Goal: Find specific page/section: Find specific page/section

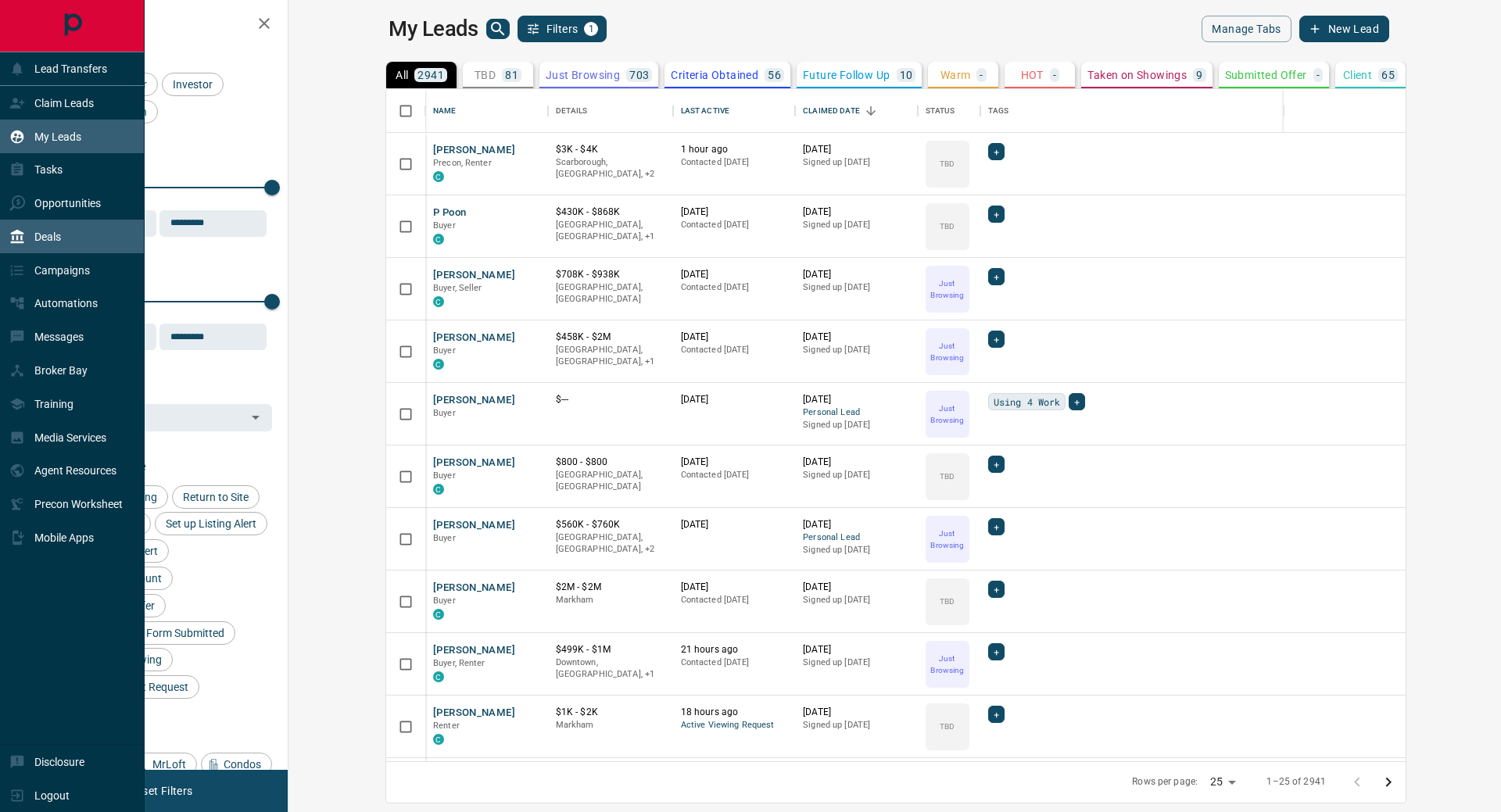
scroll to position [660, 1193]
click at [16, 236] on icon at bounding box center [17, 237] width 14 height 14
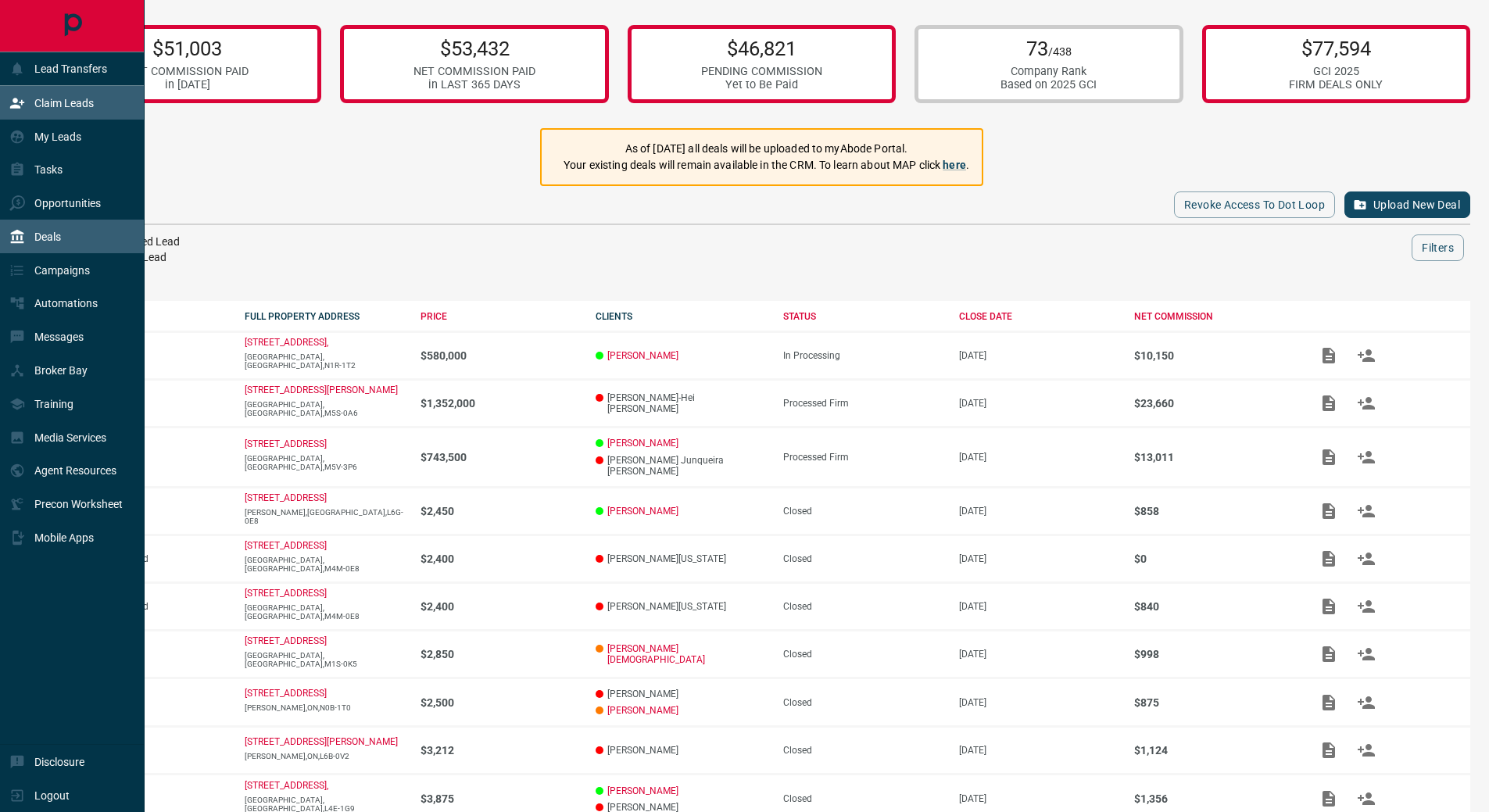
click at [46, 105] on p "Claim Leads" at bounding box center [64, 103] width 60 height 13
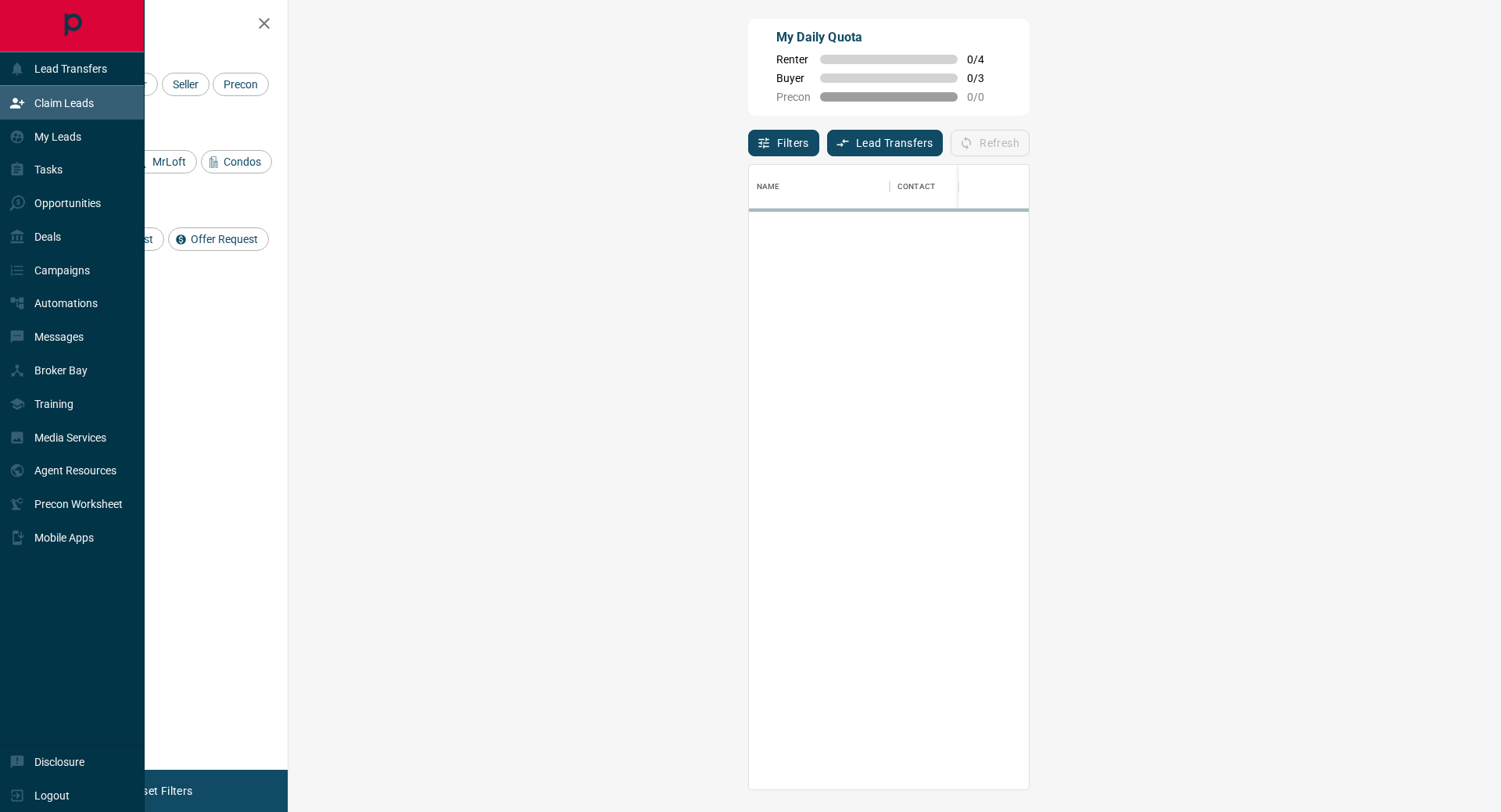
scroll to position [613, 1167]
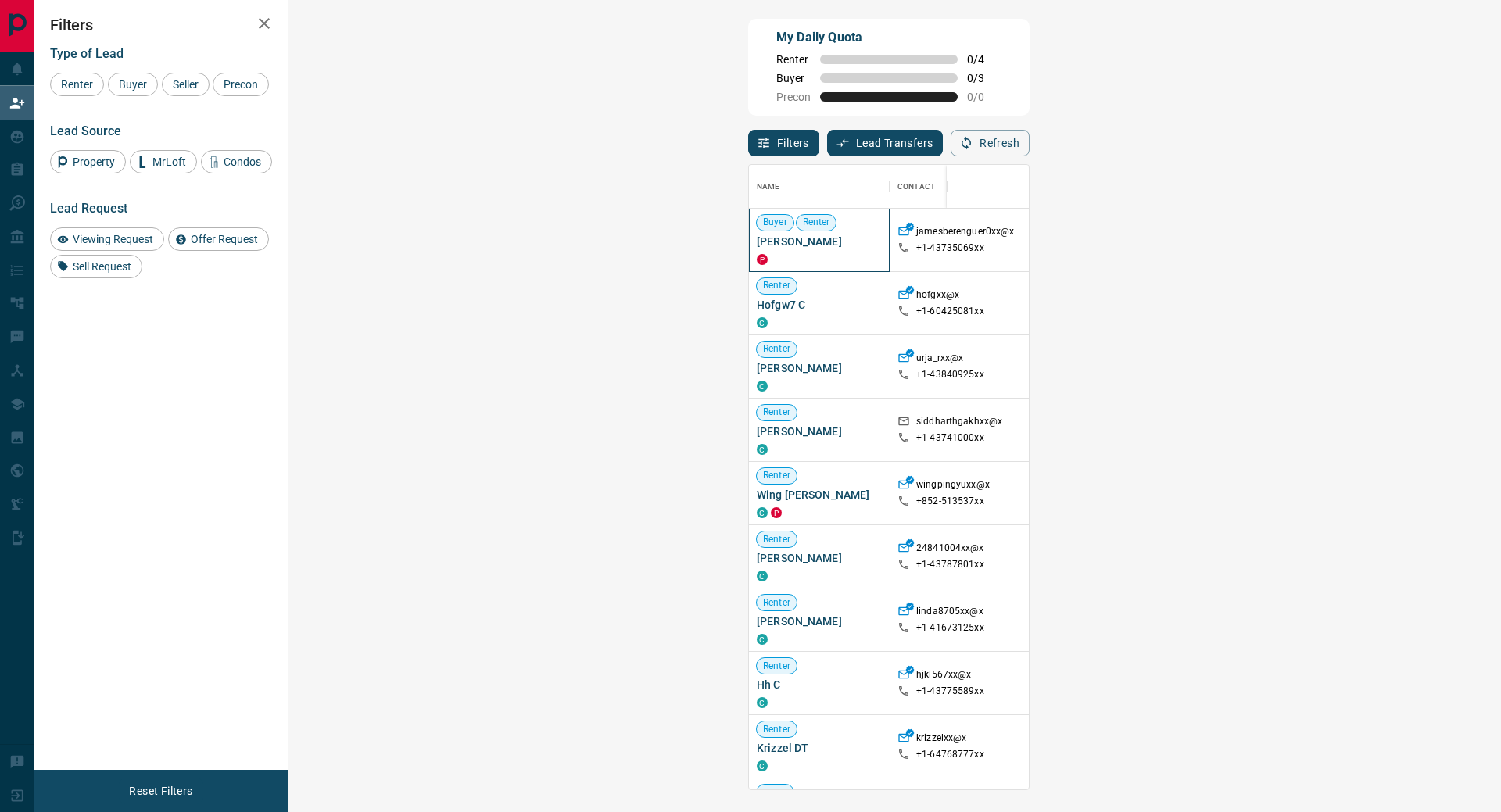
drag, startPoint x: 399, startPoint y: 242, endPoint x: 307, endPoint y: 246, distance: 92.1
click at [749, 246] on div "Buyer Renter [PERSON_NAME] P" at bounding box center [818, 241] width 141 height 64
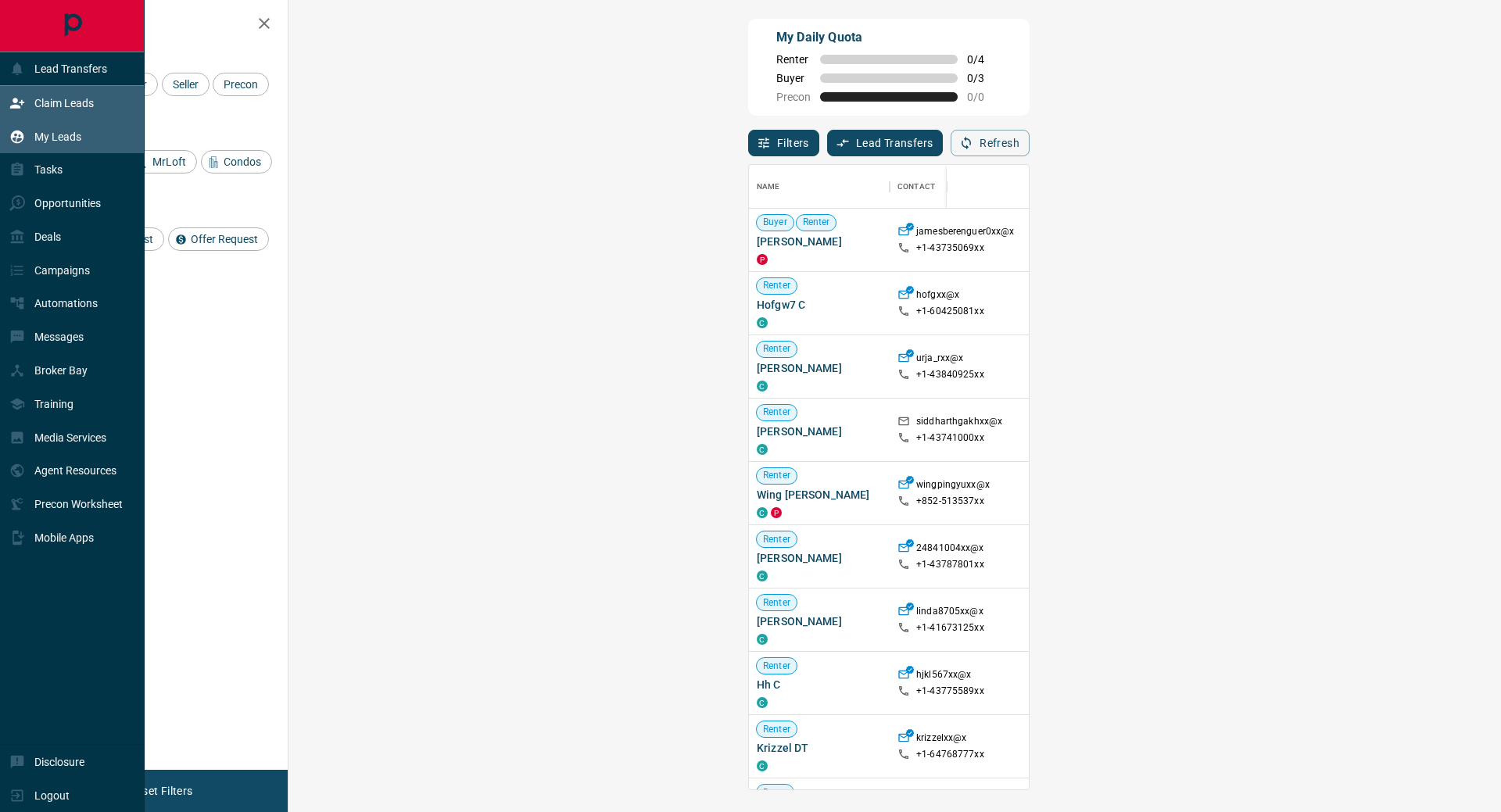
click at [65, 139] on p "My Leads" at bounding box center [57, 137] width 47 height 13
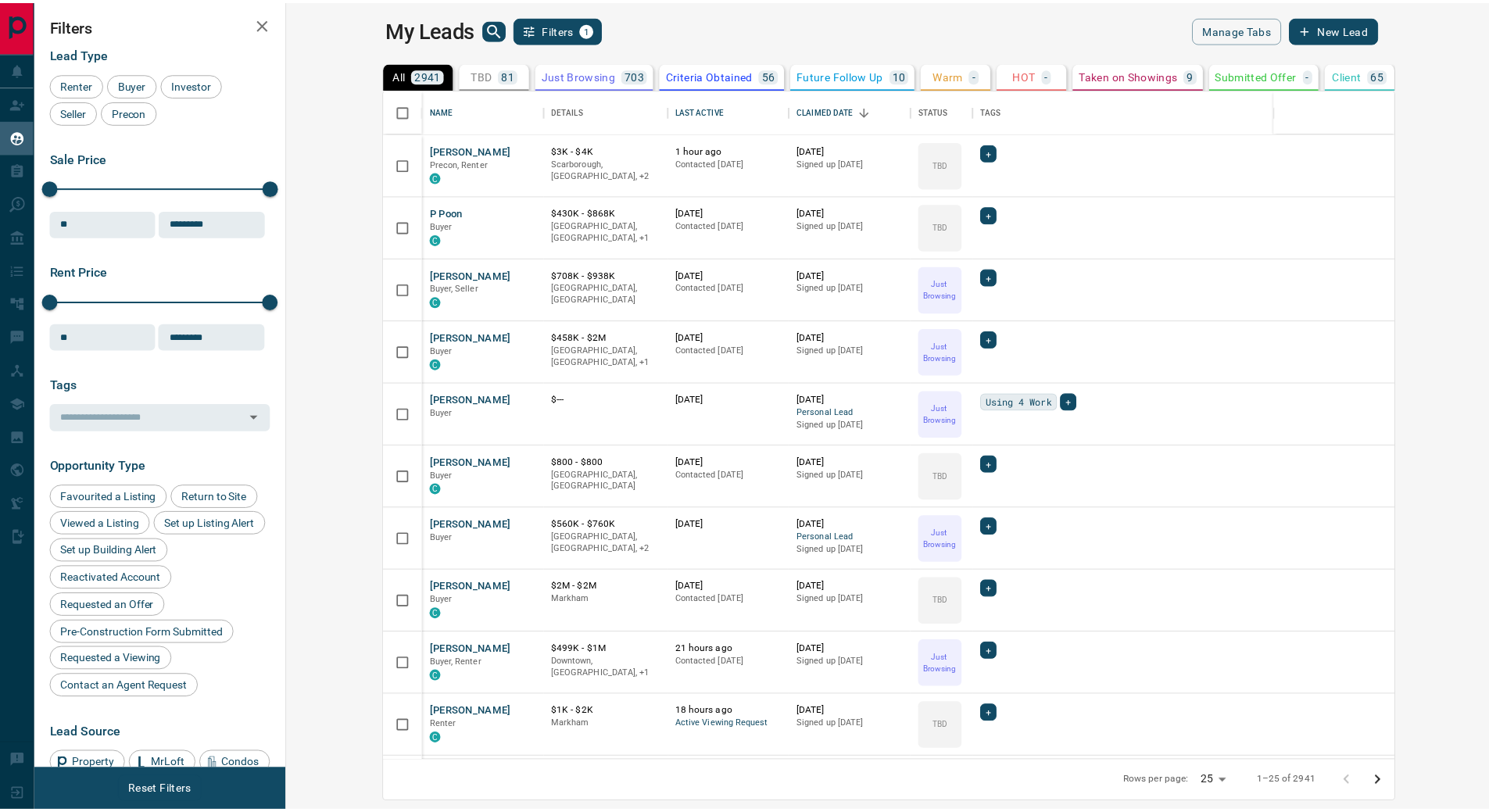
scroll to position [660, 1193]
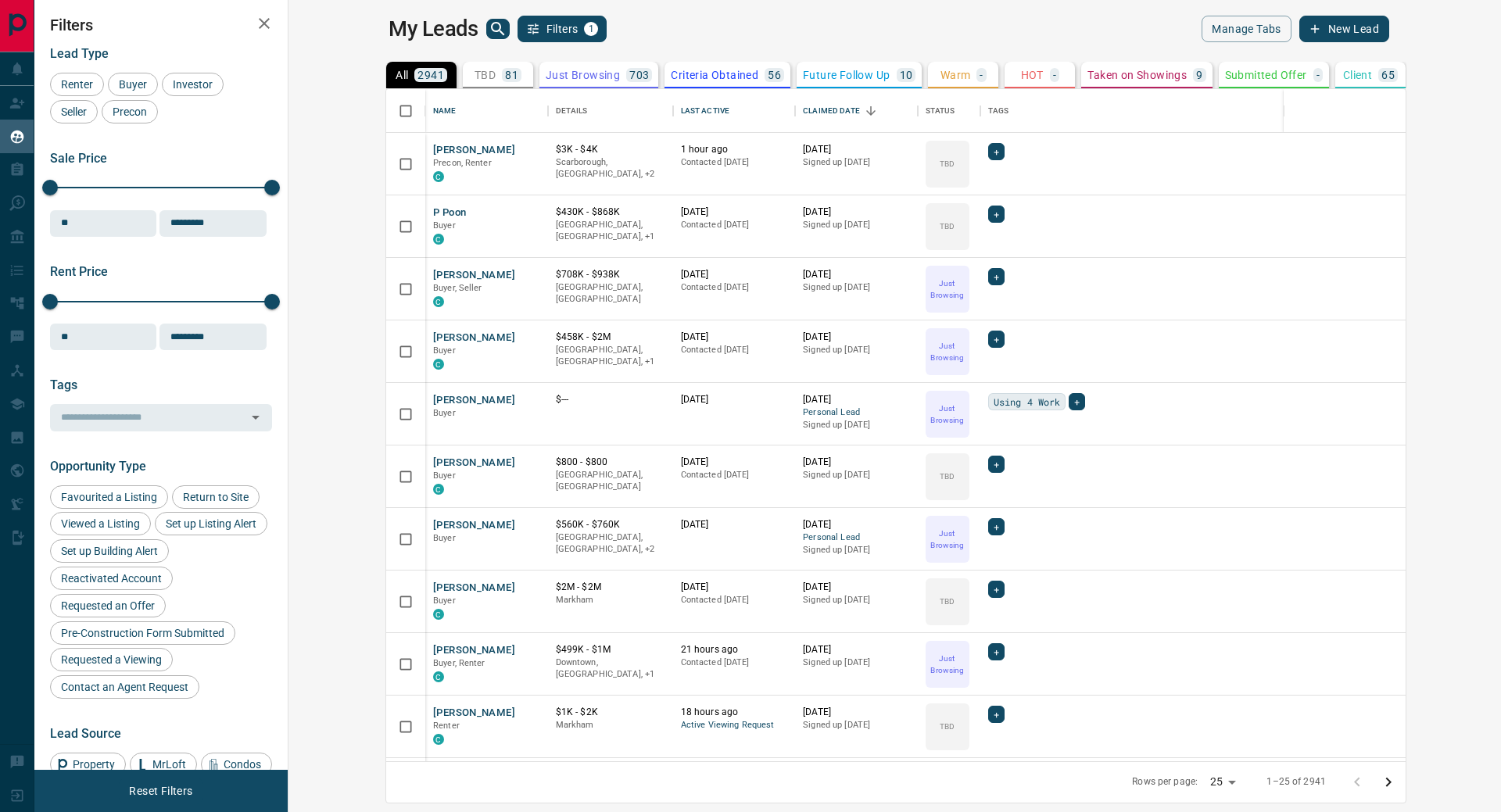
click at [491, 30] on icon "search button" at bounding box center [497, 29] width 14 height 14
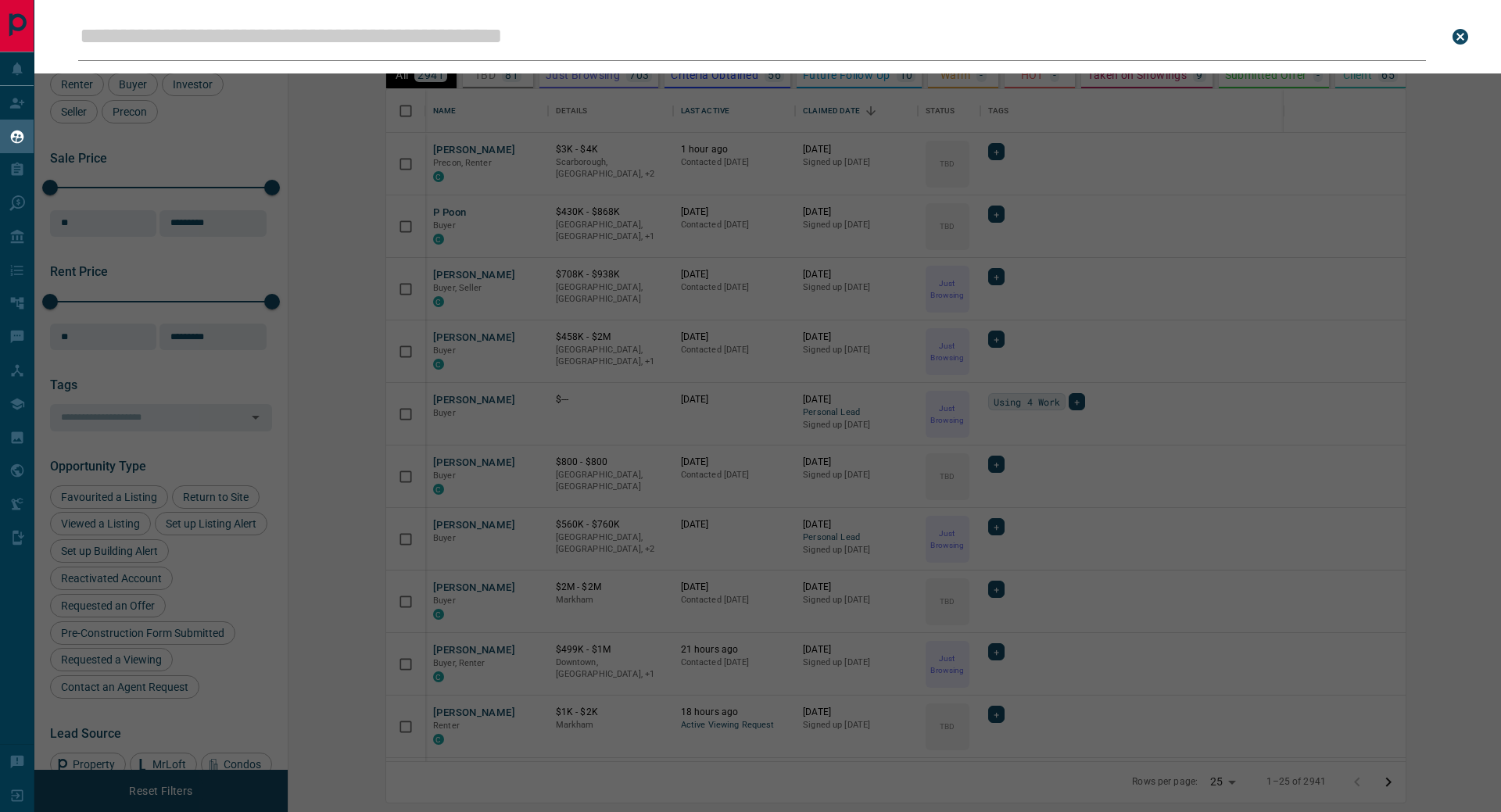
type input "**********"
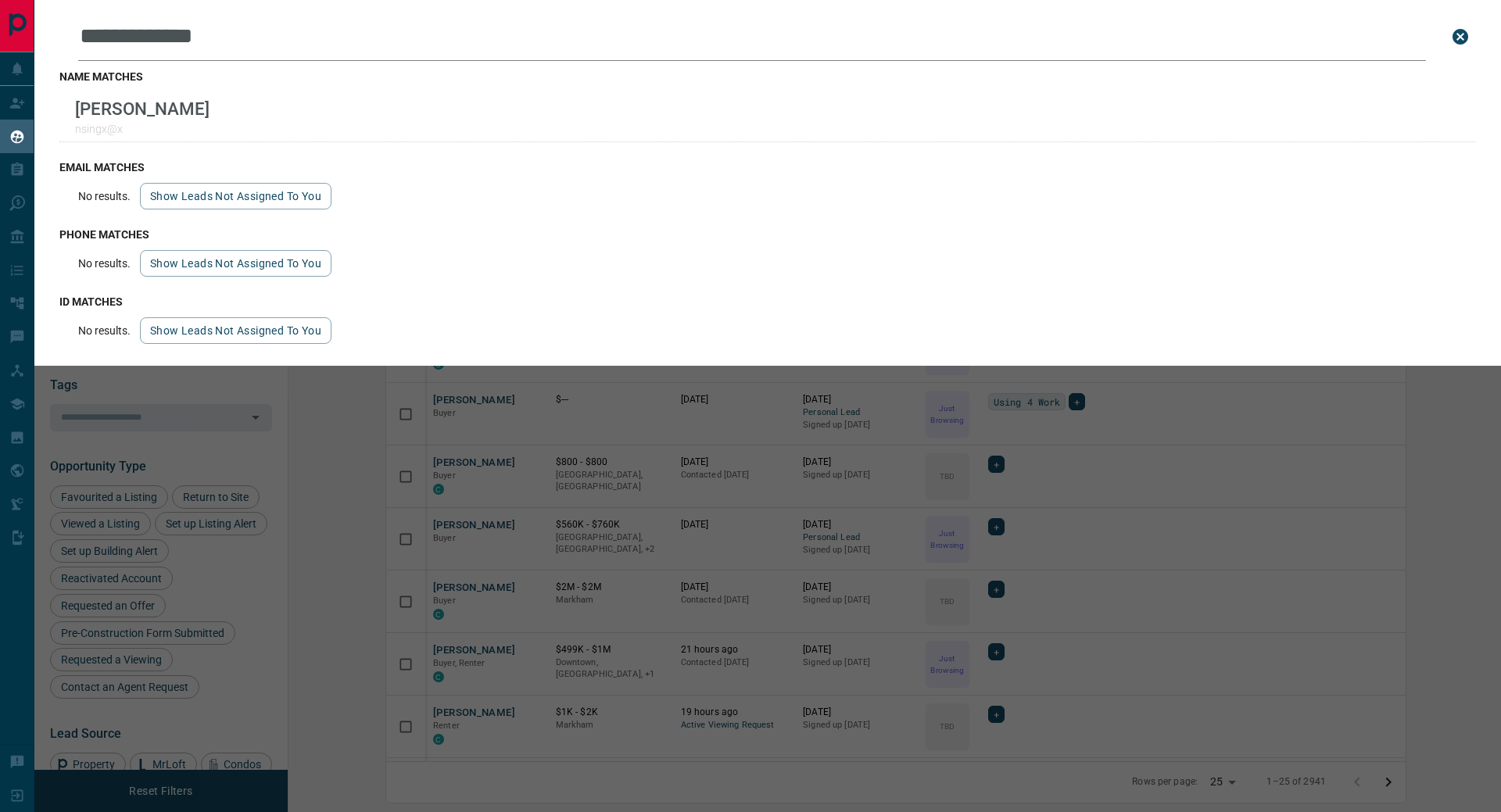
click at [1464, 37] on icon "close search bar" at bounding box center [1460, 37] width 16 height 16
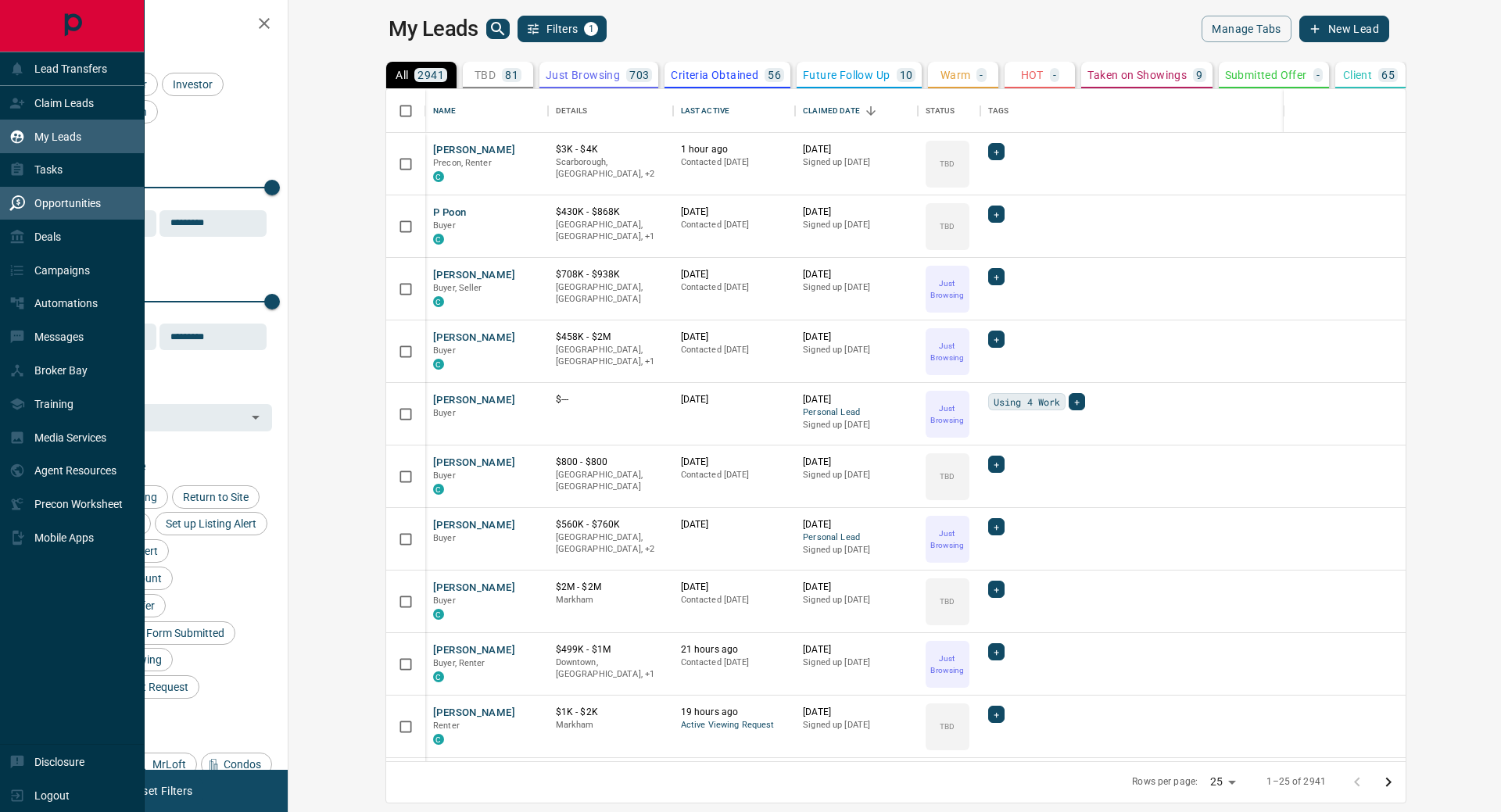
click at [68, 210] on p "Opportunities" at bounding box center [68, 203] width 67 height 13
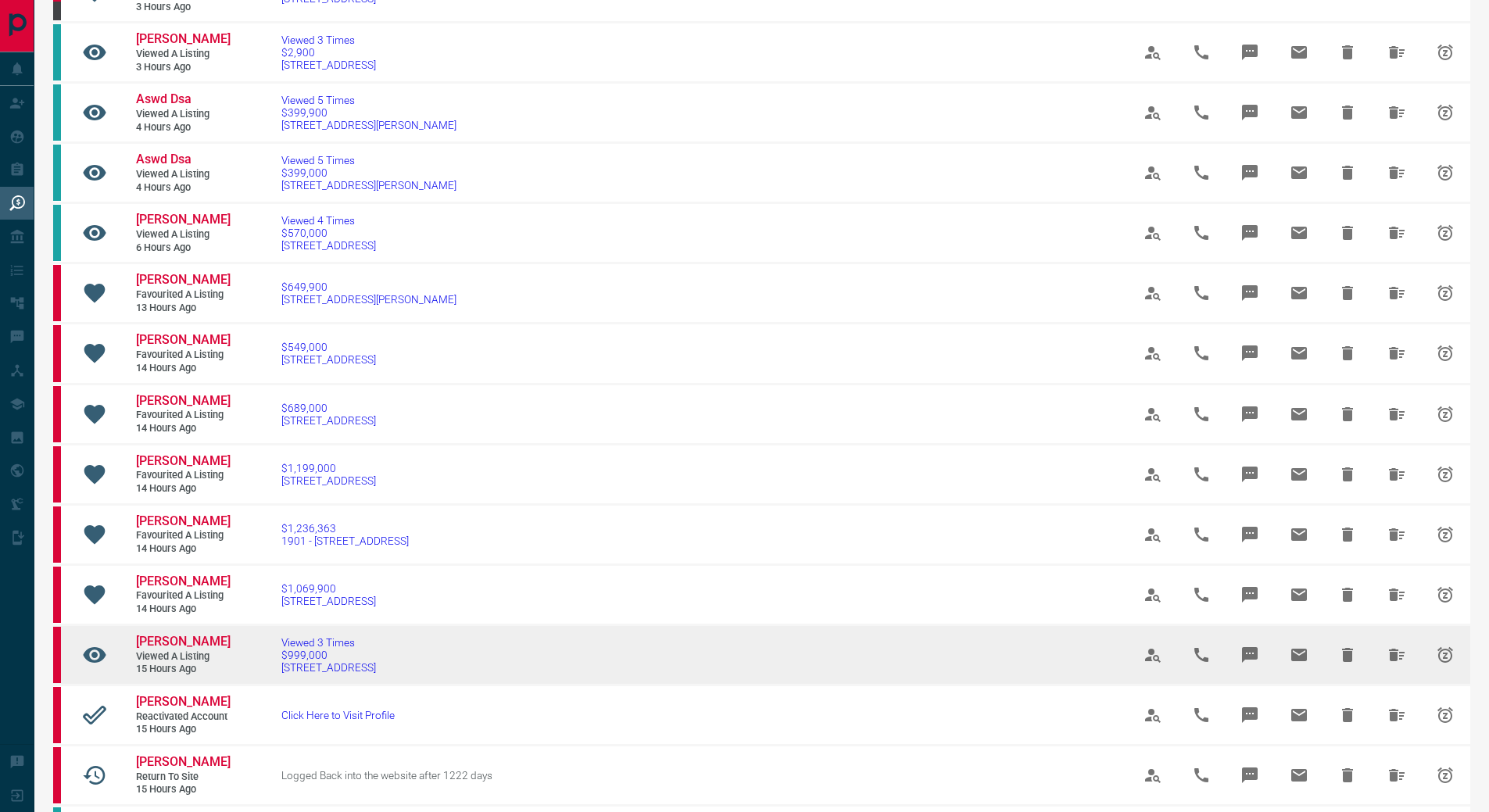
scroll to position [782, 0]
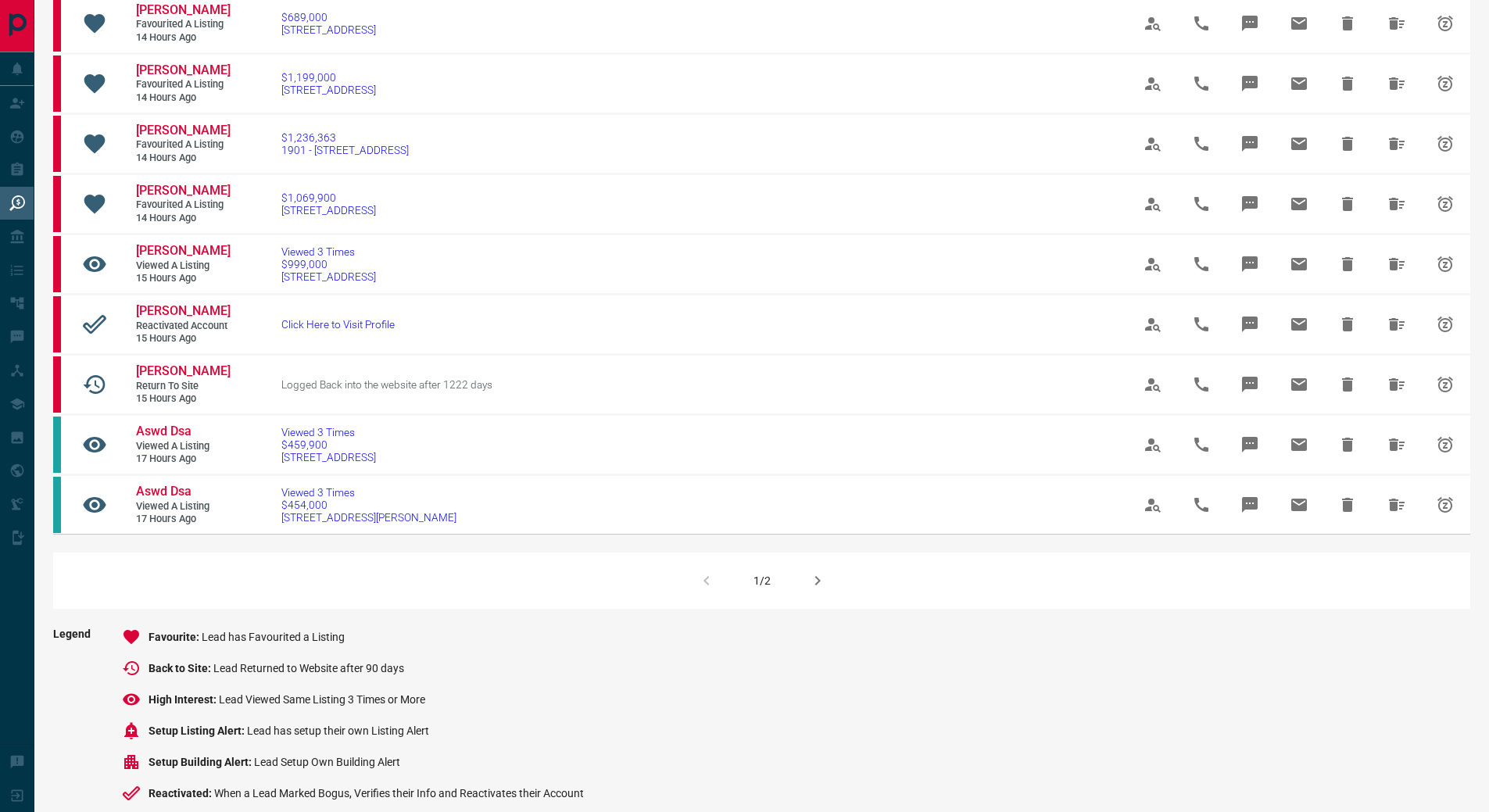
click at [812, 590] on icon "button" at bounding box center [818, 581] width 19 height 19
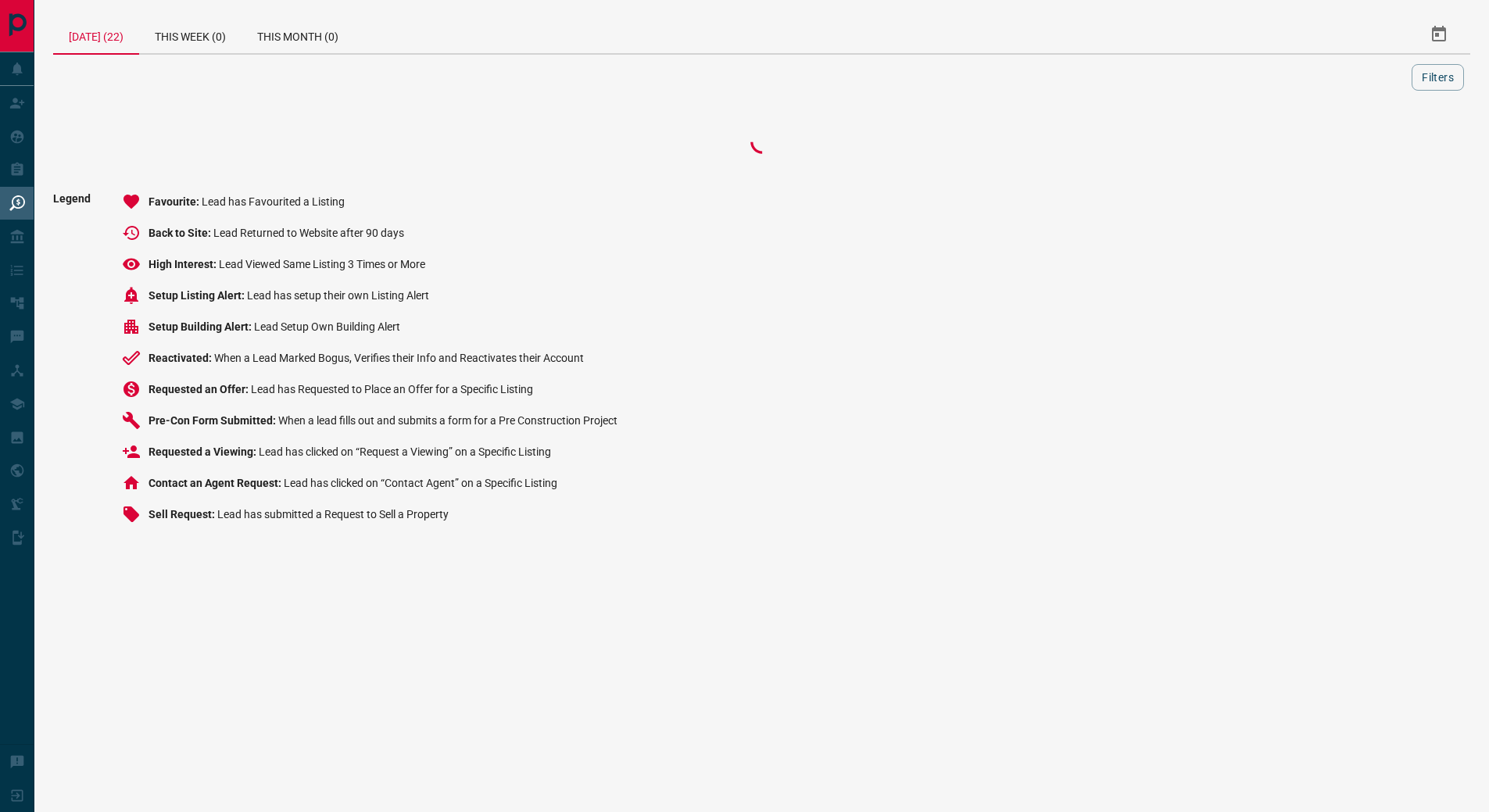
scroll to position [0, 0]
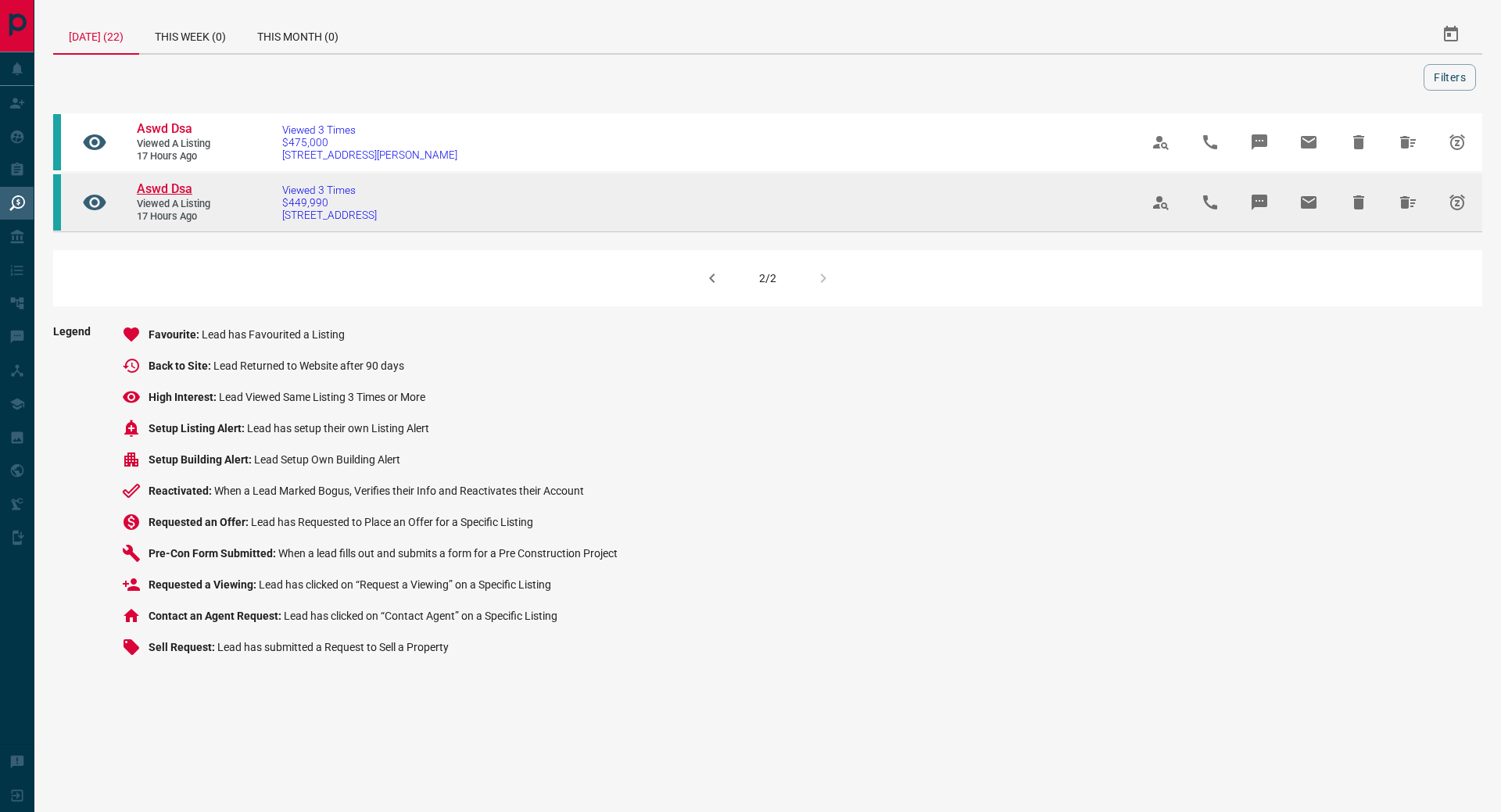
click at [180, 183] on span "Aswd Dsa" at bounding box center [164, 188] width 56 height 15
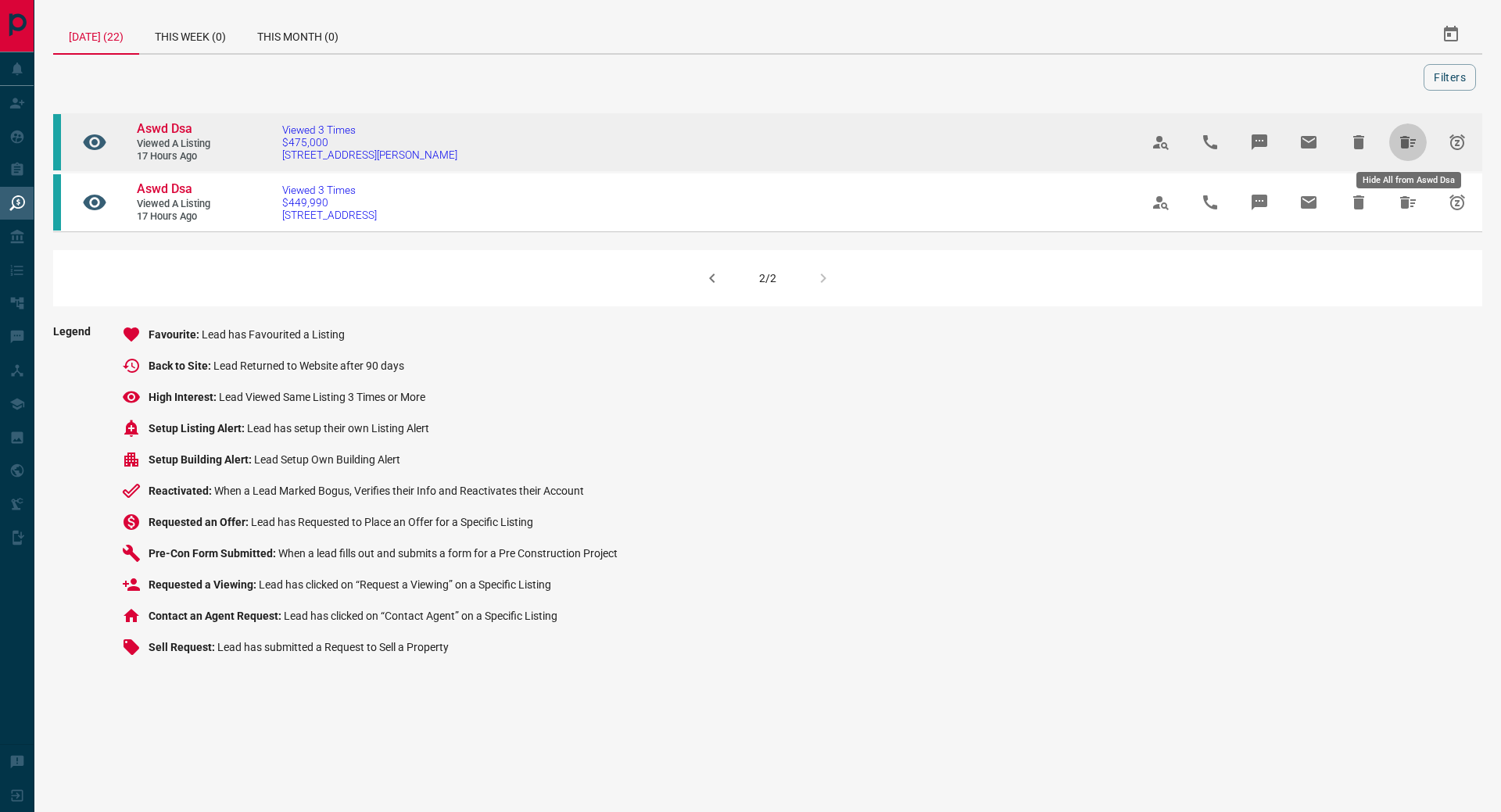
click at [1401, 137] on icon "Hide All from Aswd Dsa" at bounding box center [1408, 142] width 19 height 19
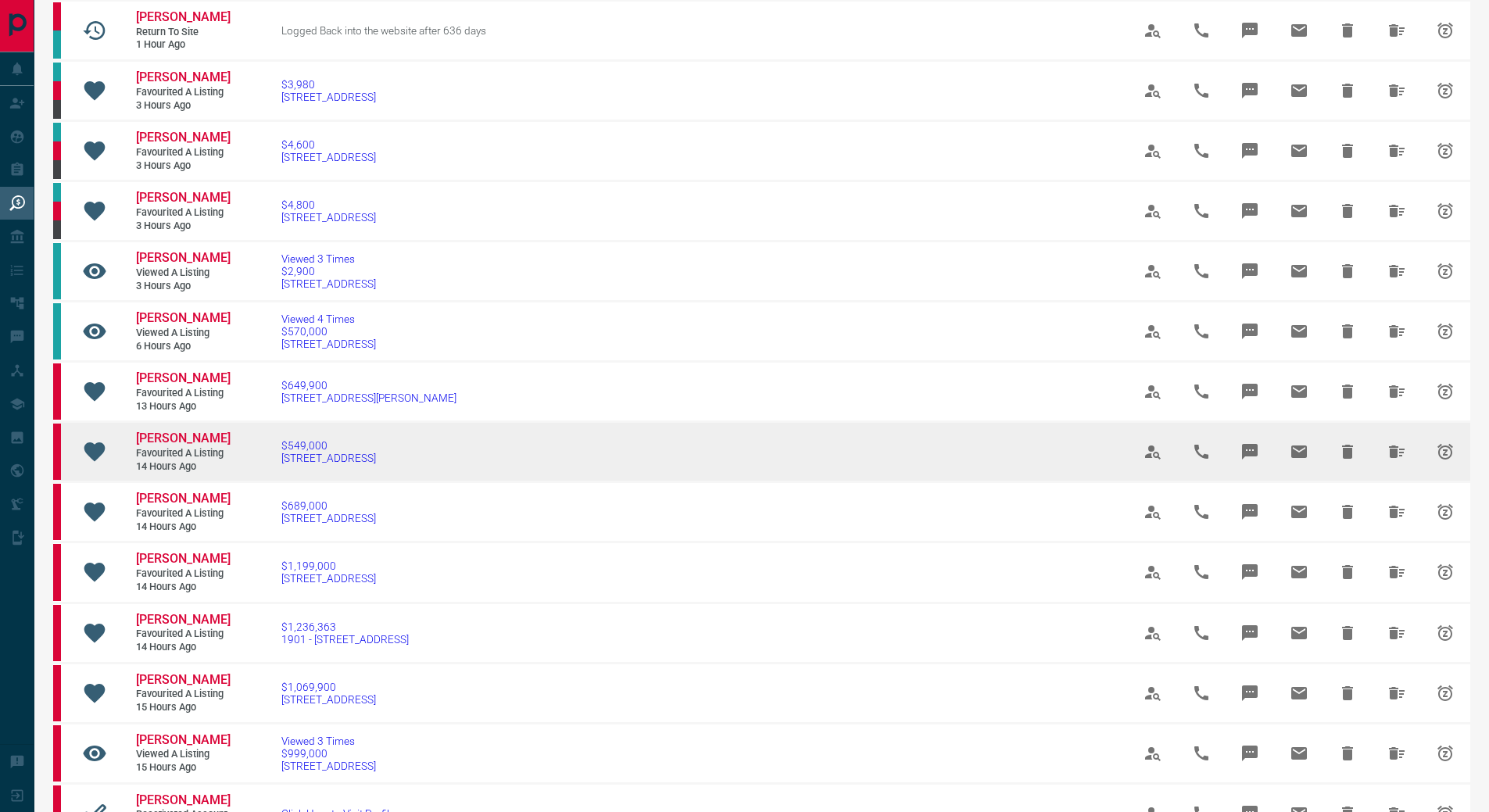
scroll to position [469, 0]
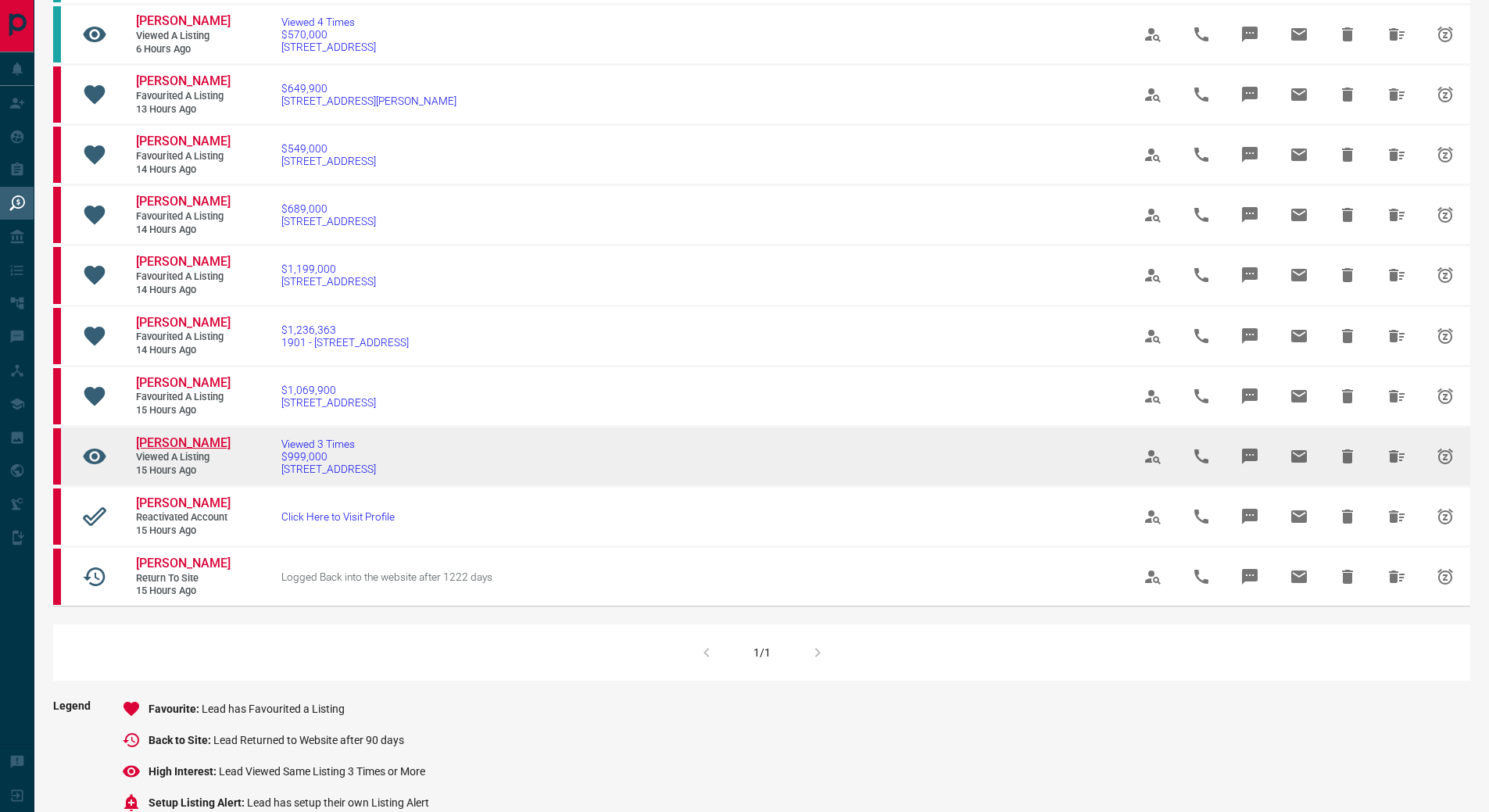
click at [179, 450] on span "[PERSON_NAME]" at bounding box center [183, 443] width 95 height 15
click at [1392, 462] on icon "Hide All from Behehsta Kabir" at bounding box center [1397, 457] width 16 height 13
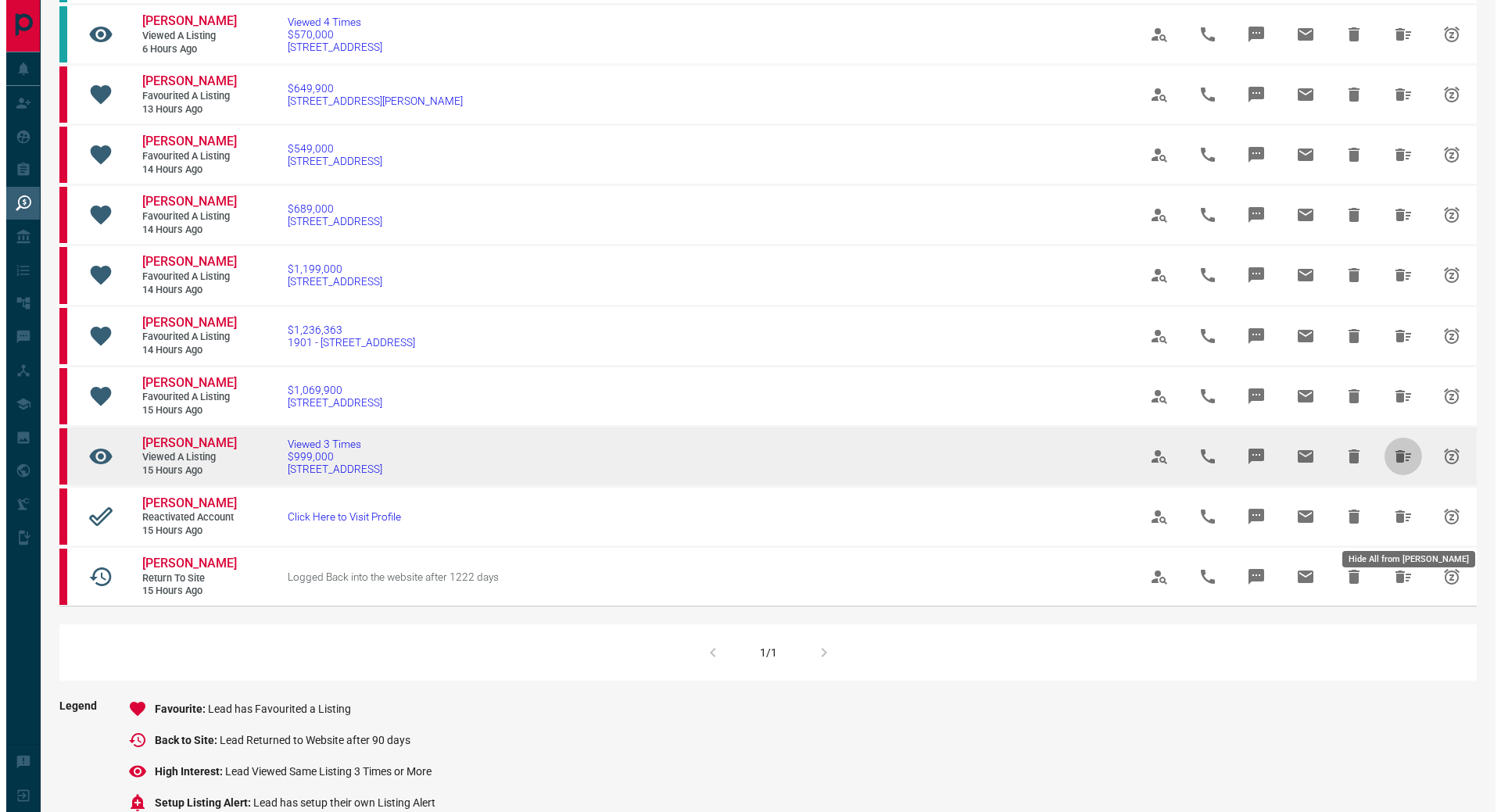
scroll to position [0, 0]
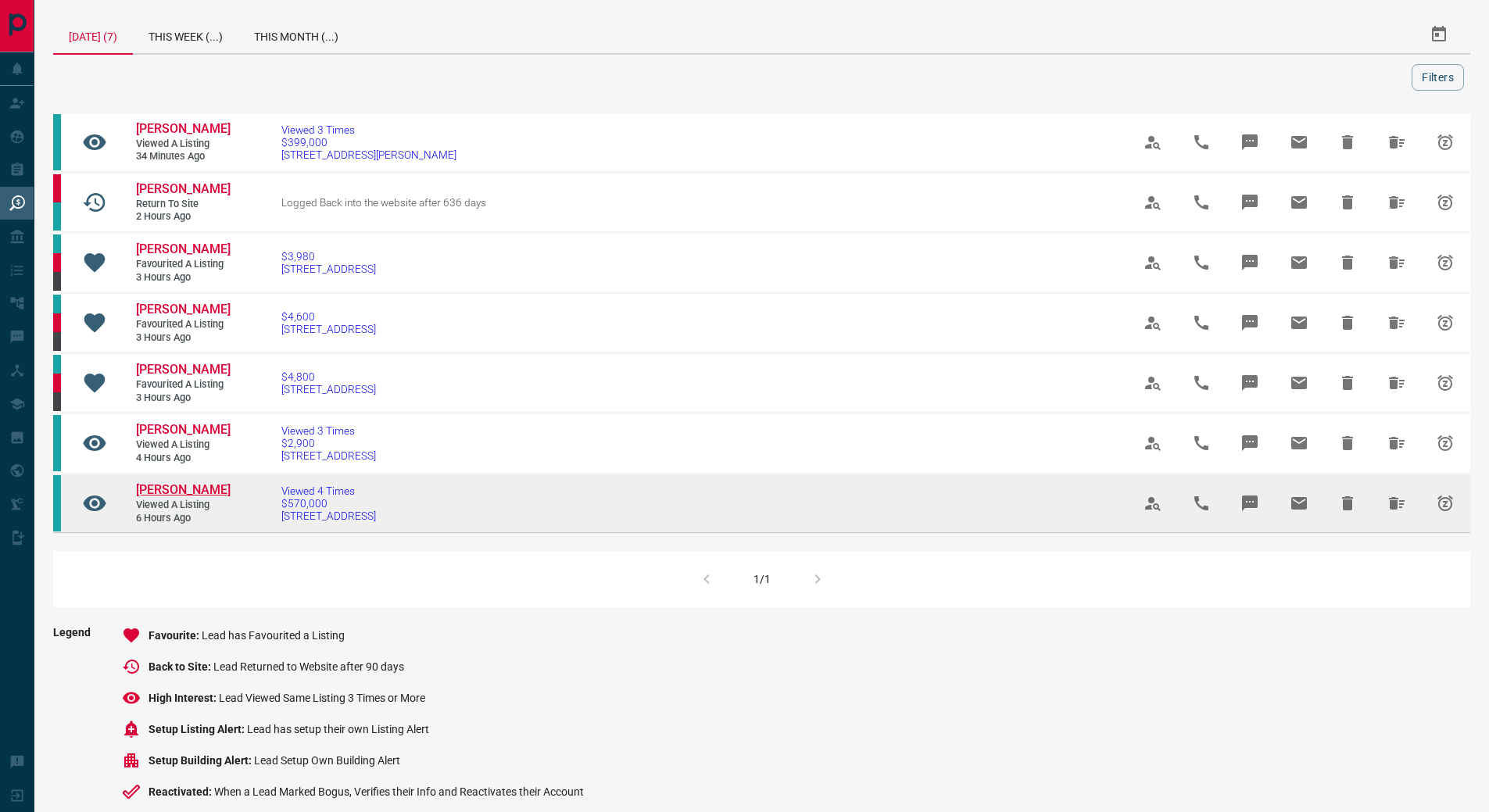
click at [161, 497] on span "[PERSON_NAME]" at bounding box center [183, 489] width 95 height 15
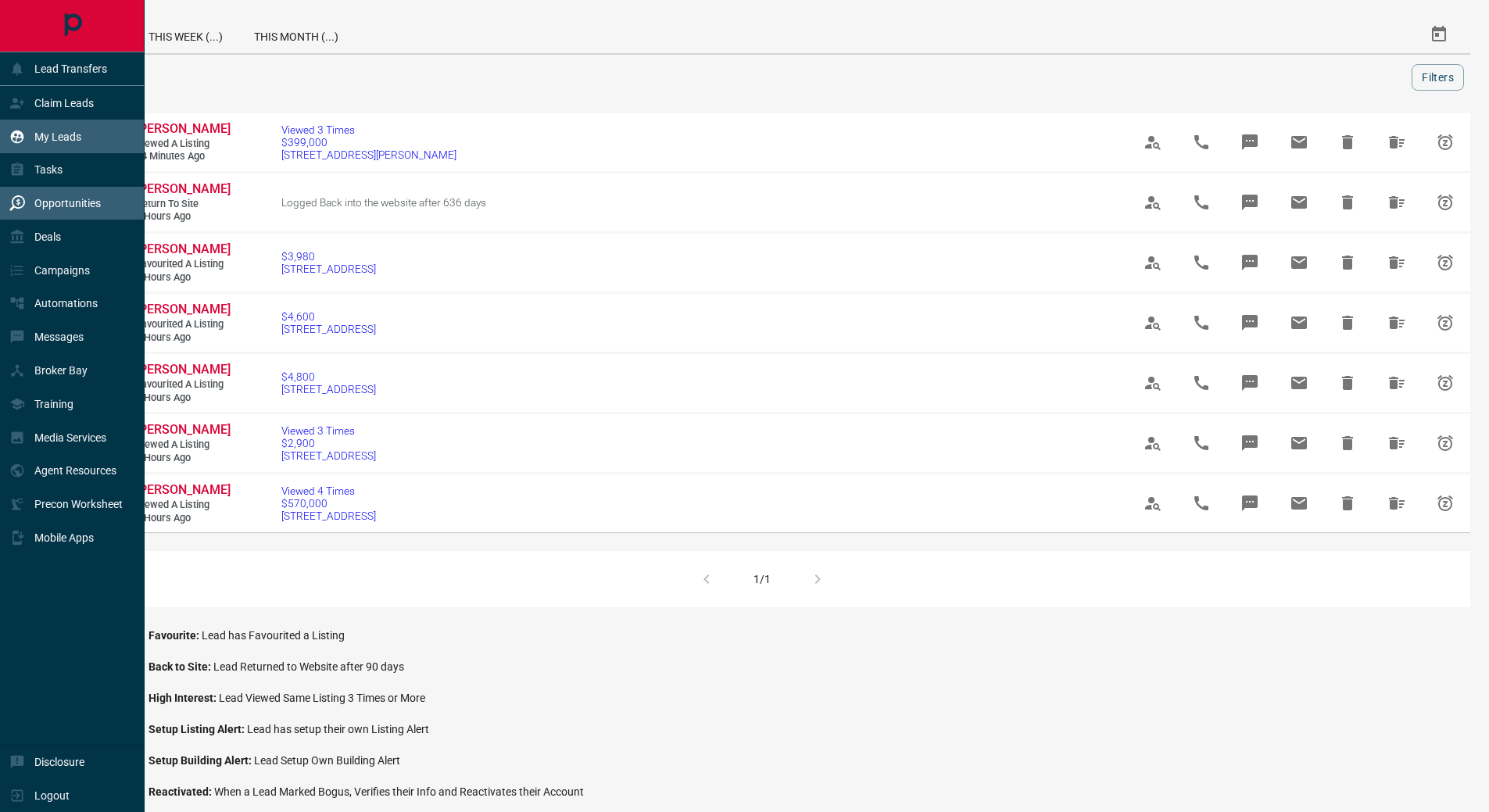
click at [35, 134] on p "My Leads" at bounding box center [57, 137] width 47 height 13
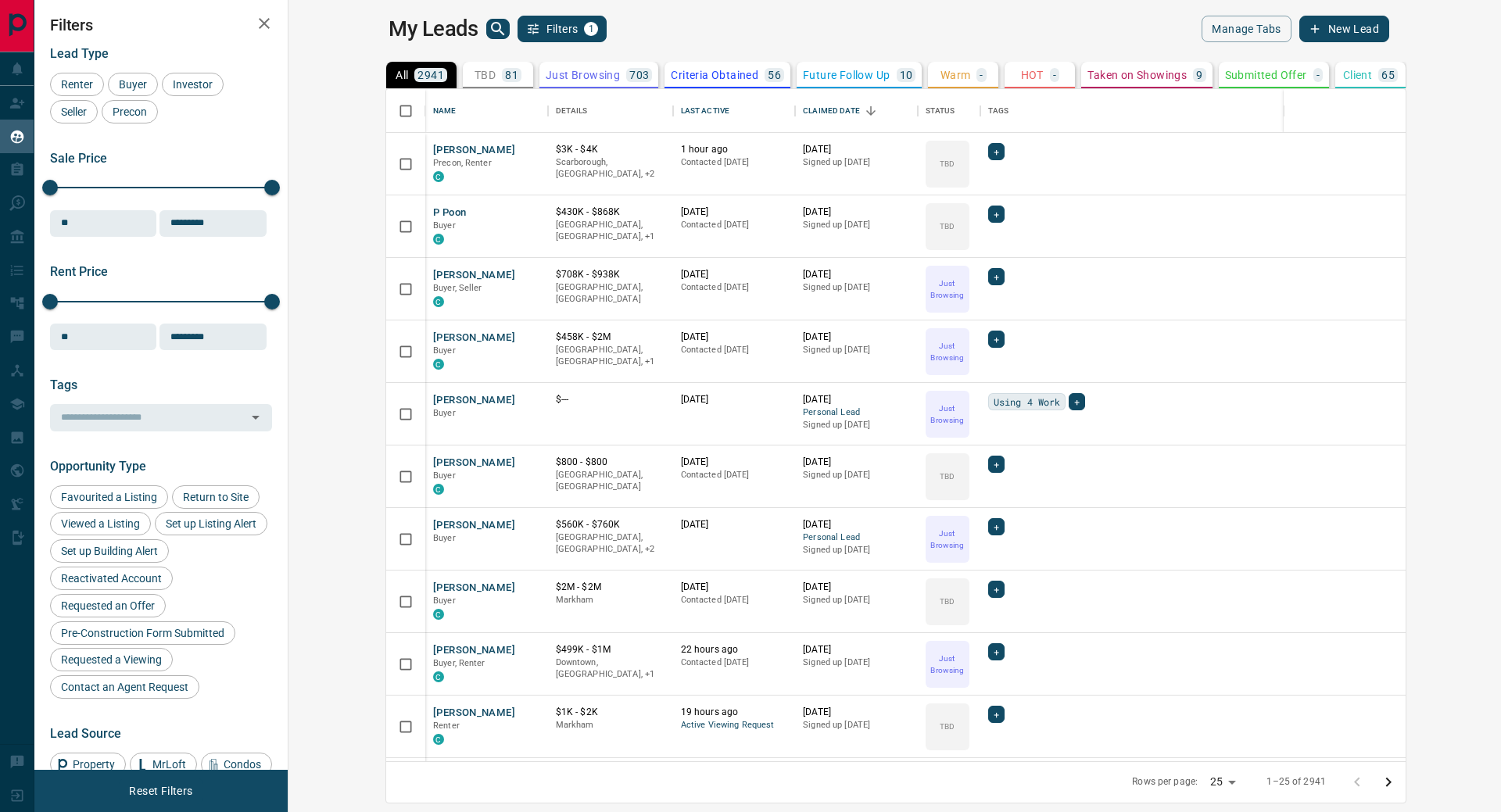
scroll to position [660, 1193]
click at [681, 110] on div "Last Active" at bounding box center [705, 110] width 48 height 44
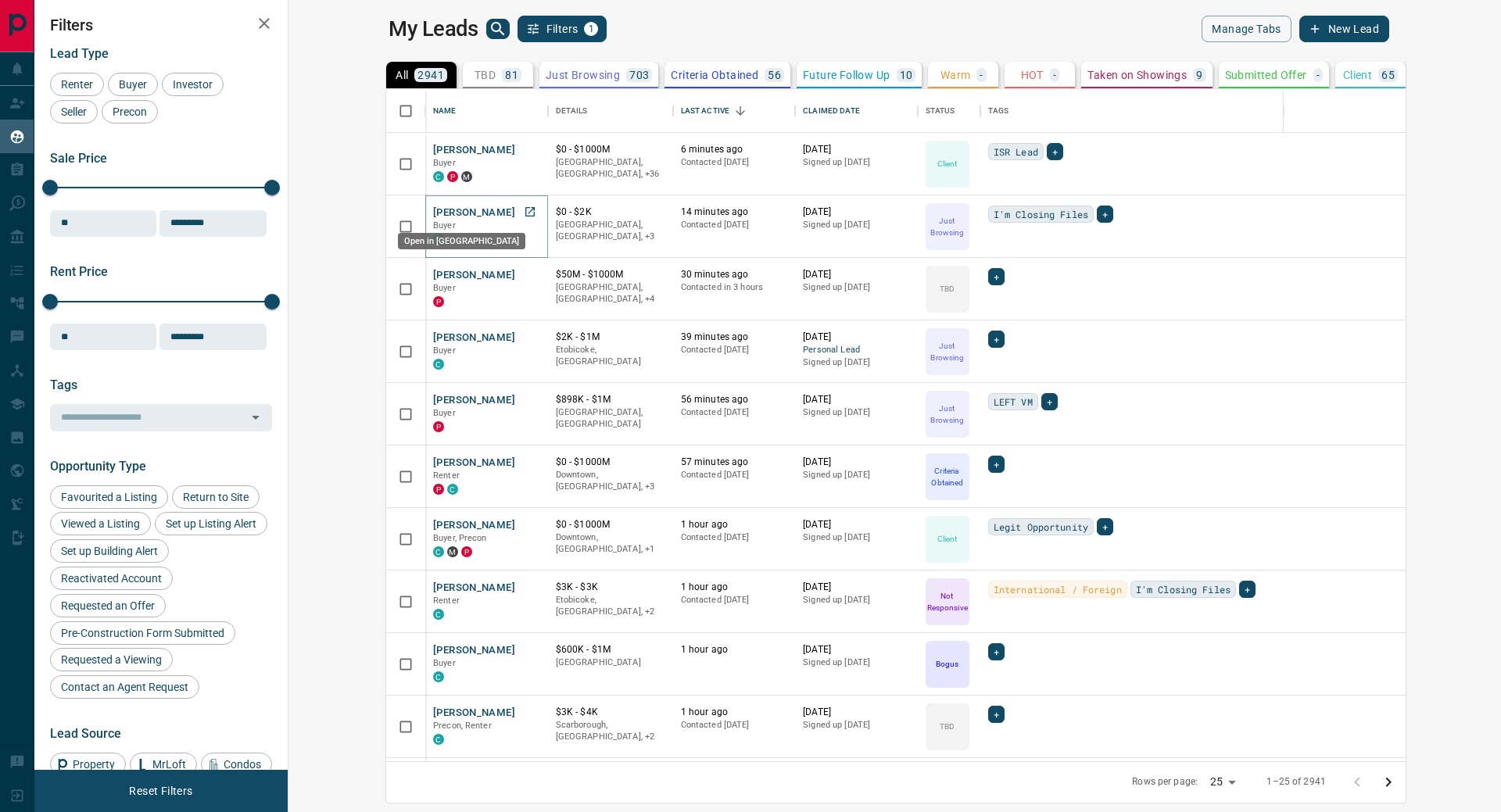
click at [524, 211] on icon "Open in New Tab" at bounding box center [530, 212] width 13 height 13
click at [524, 273] on icon "Open in New Tab" at bounding box center [530, 274] width 13 height 13
click at [524, 526] on icon "Open in New Tab" at bounding box center [530, 524] width 13 height 13
